Goal: Transaction & Acquisition: Download file/media

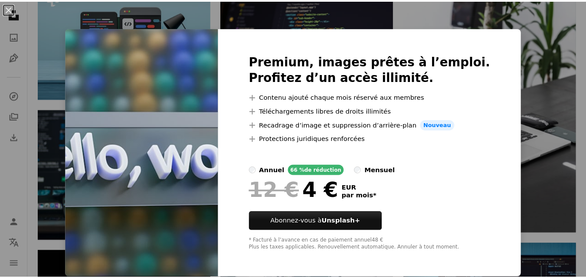
scroll to position [0, 0]
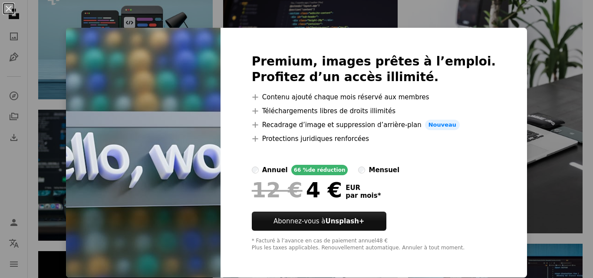
click at [544, 66] on div "An X shape Premium, images prêtes à l’emploi. Profitez d’un accès illimité. A p…" at bounding box center [296, 139] width 593 height 278
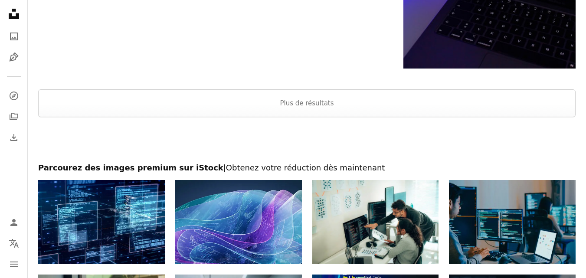
scroll to position [1306, 0]
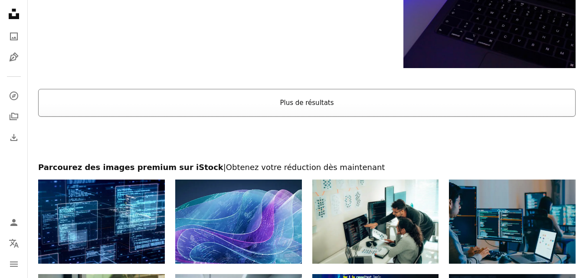
click at [318, 99] on button "Plus de résultats" at bounding box center [307, 103] width 538 height 28
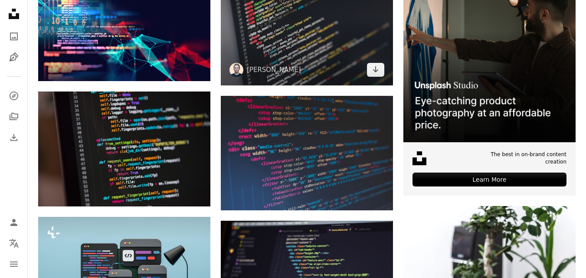
scroll to position [247, 0]
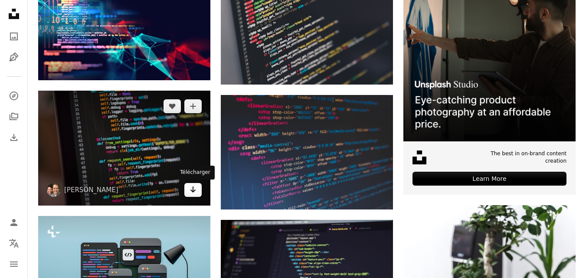
click at [197, 191] on link "Arrow pointing down" at bounding box center [192, 190] width 17 height 14
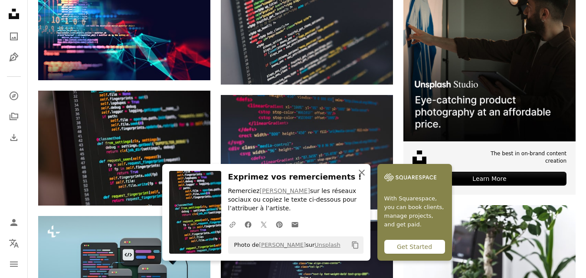
click at [359, 173] on icon "An X shape" at bounding box center [362, 172] width 10 height 10
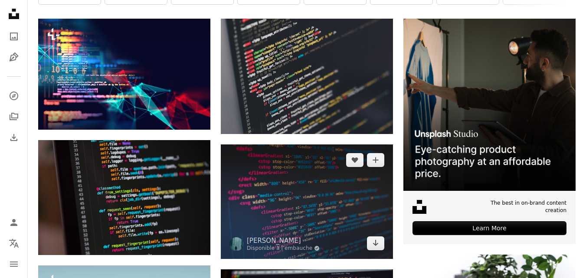
scroll to position [170, 0]
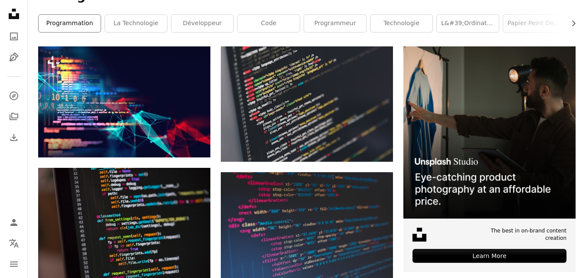
click at [90, 18] on link "programmation" at bounding box center [70, 23] width 62 height 17
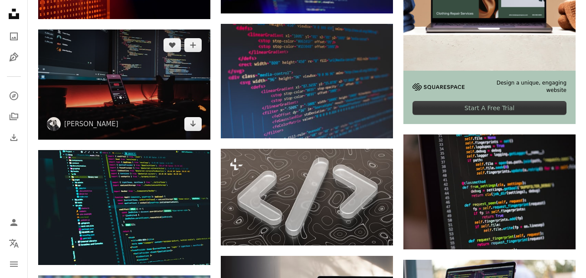
scroll to position [318, 0]
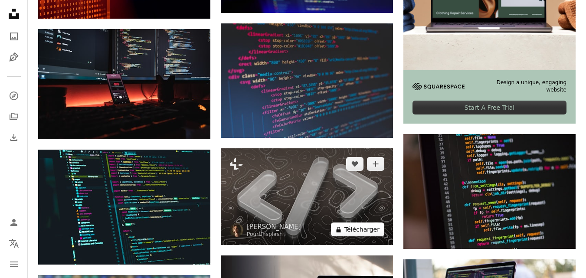
click at [359, 230] on button "A lock Télécharger" at bounding box center [357, 230] width 53 height 14
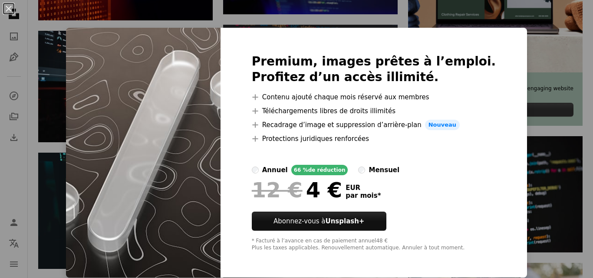
click at [509, 153] on div "An X shape Premium, images prêtes à l’emploi. Profitez d’un accès illimité. A p…" at bounding box center [296, 139] width 593 height 278
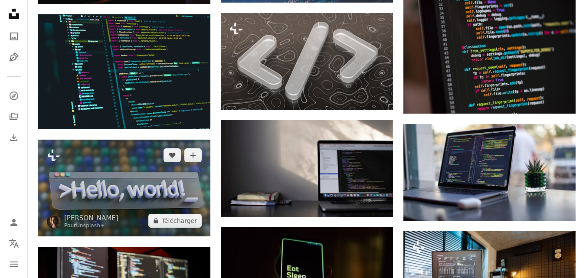
scroll to position [453, 0]
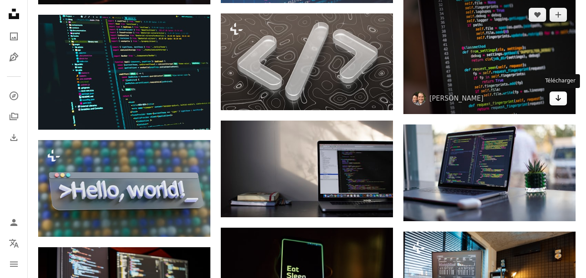
click at [554, 99] on link "Arrow pointing down" at bounding box center [558, 99] width 17 height 14
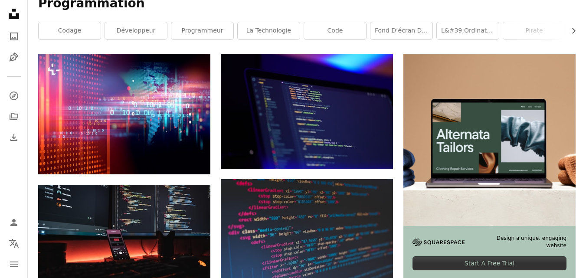
scroll to position [0, 0]
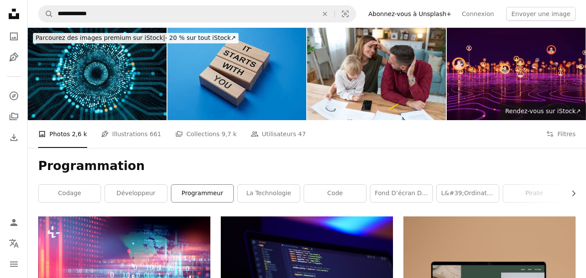
click at [201, 195] on link "programmeur" at bounding box center [202, 193] width 62 height 17
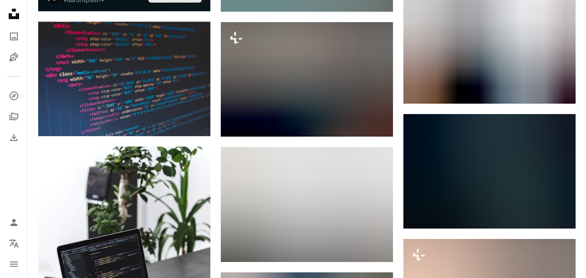
scroll to position [49, 0]
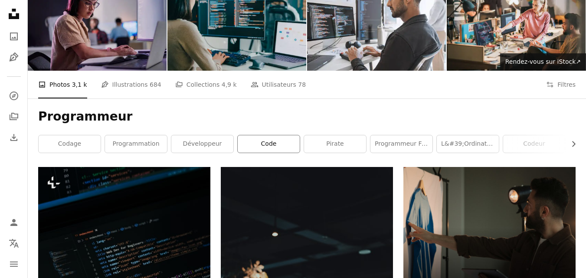
click at [276, 148] on link "code" at bounding box center [269, 143] width 62 height 17
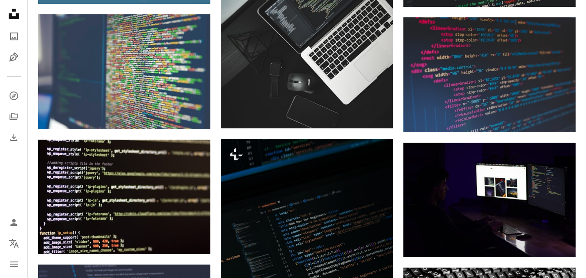
scroll to position [2028, 0]
